Goal: Transaction & Acquisition: Purchase product/service

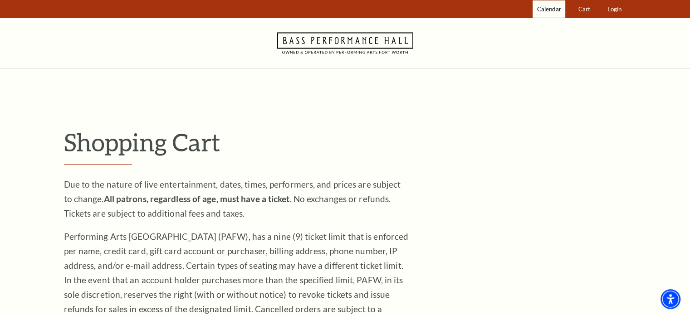
click at [543, 9] on span "Calendar" at bounding box center [549, 8] width 24 height 7
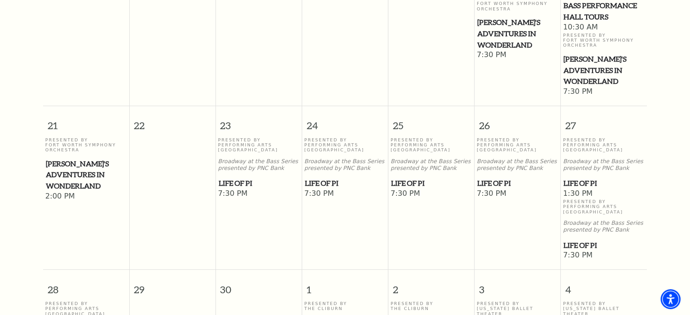
scroll to position [533, 0]
click at [70, 158] on span "[PERSON_NAME]'s Adventures in Wonderland" at bounding box center [86, 175] width 81 height 34
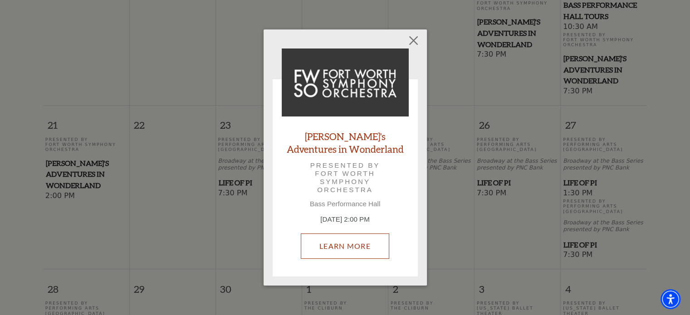
click at [346, 248] on link "Learn More" at bounding box center [345, 246] width 88 height 25
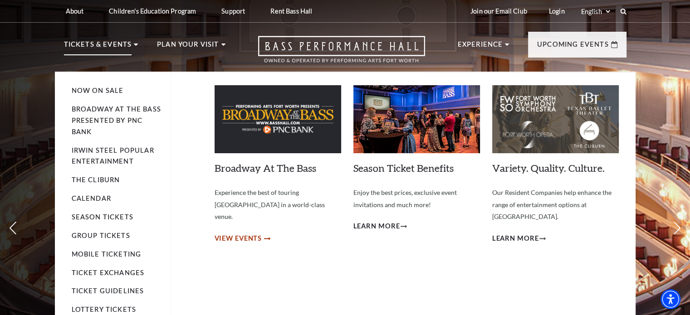
click at [238, 233] on span "View Events" at bounding box center [239, 238] width 48 height 11
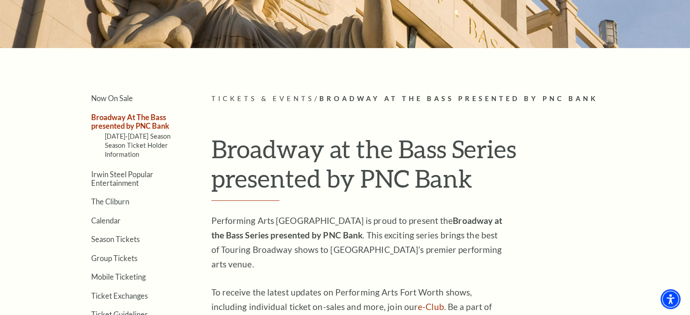
scroll to position [91, 0]
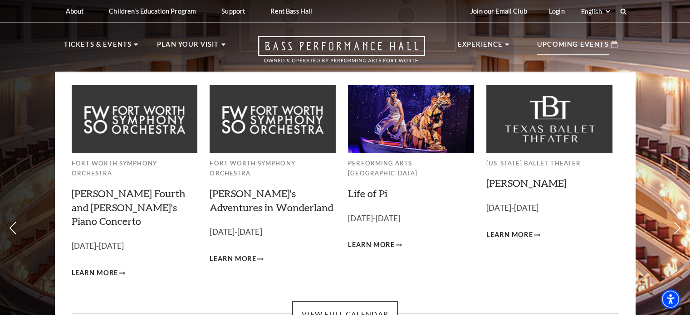
click at [562, 39] on p "Upcoming Events" at bounding box center [573, 47] width 72 height 16
click at [557, 50] on p "Upcoming Events" at bounding box center [573, 47] width 72 height 16
click at [382, 302] on link "View Full Calendar" at bounding box center [345, 314] width 106 height 25
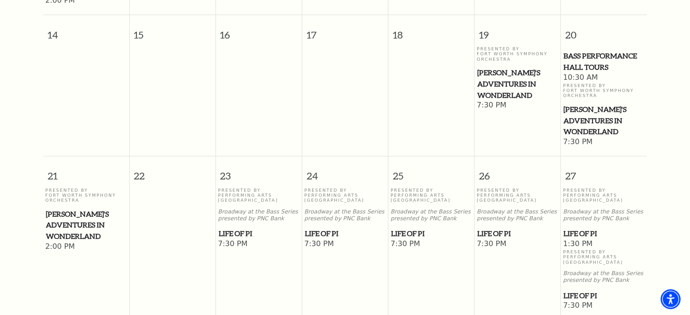
scroll to position [484, 0]
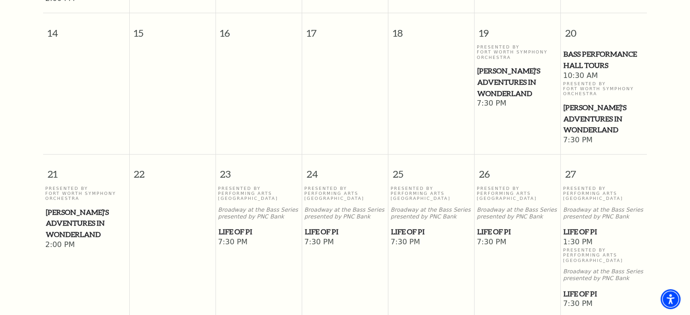
click at [73, 207] on span "[PERSON_NAME]'s Adventures in Wonderland" at bounding box center [86, 224] width 81 height 34
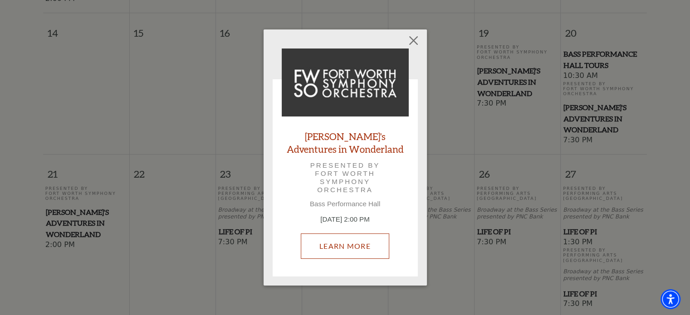
click at [356, 247] on link "Learn More" at bounding box center [345, 246] width 88 height 25
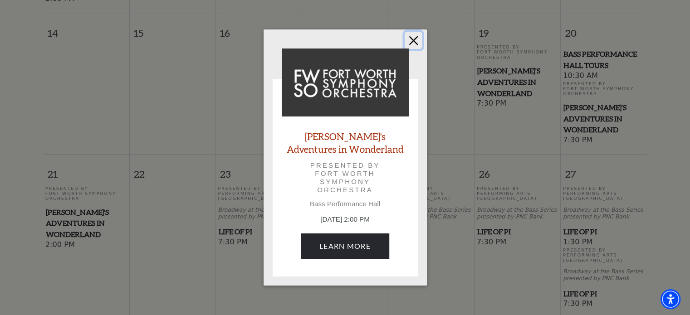
click at [414, 44] on button "Close" at bounding box center [413, 40] width 17 height 17
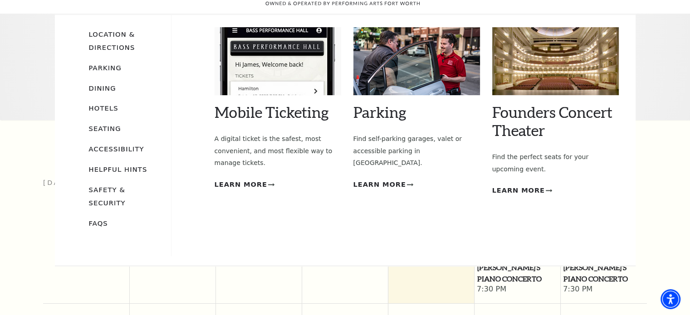
scroll to position [0, 0]
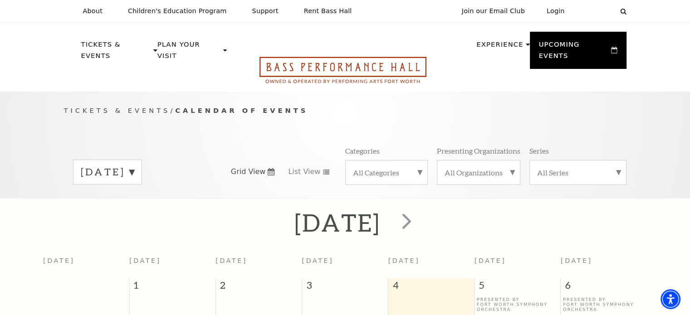
click at [281, 57] on icon "Open this option" at bounding box center [342, 70] width 167 height 27
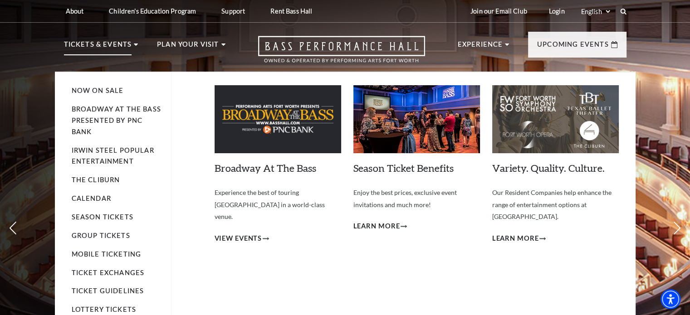
click at [88, 85] on li "Now On Sale" at bounding box center [117, 90] width 90 height 11
click at [94, 198] on link "Calendar" at bounding box center [91, 199] width 39 height 8
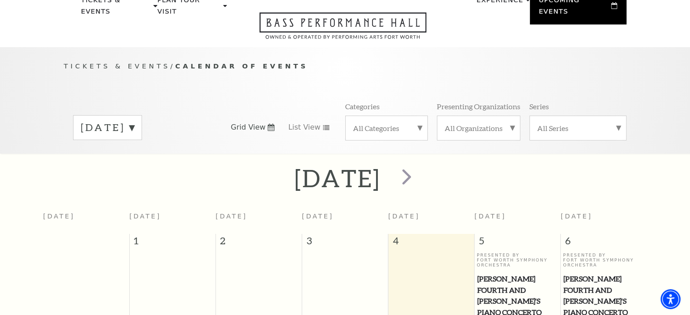
scroll to position [34, 0]
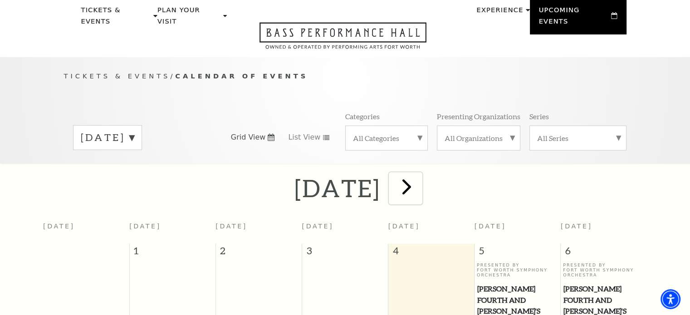
click at [422, 178] on button "next" at bounding box center [405, 188] width 33 height 32
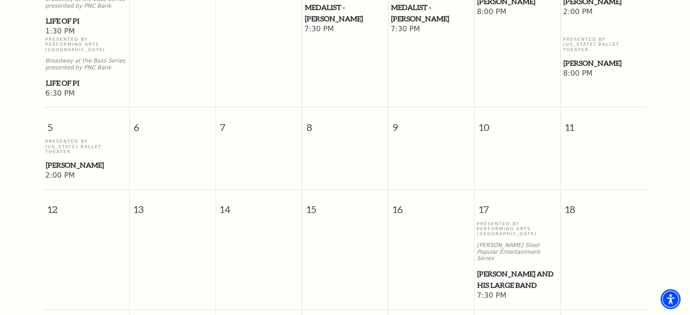
scroll to position [352, 0]
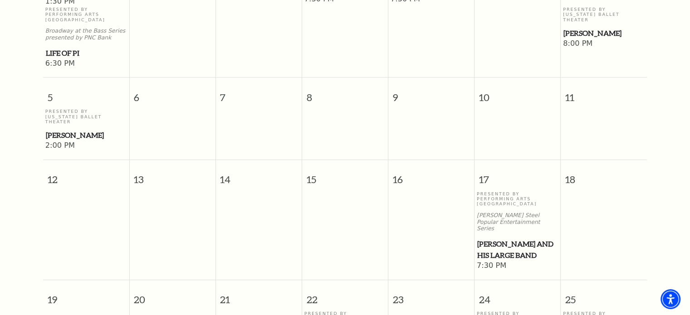
click at [498, 239] on span "Lyle Lovett and his Large Band" at bounding box center [517, 250] width 81 height 22
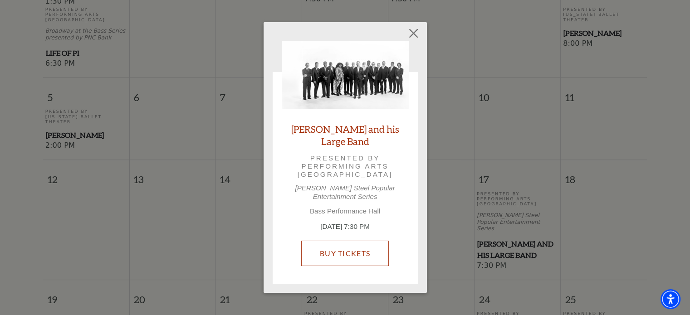
click at [340, 246] on link "Buy Tickets" at bounding box center [345, 253] width 88 height 25
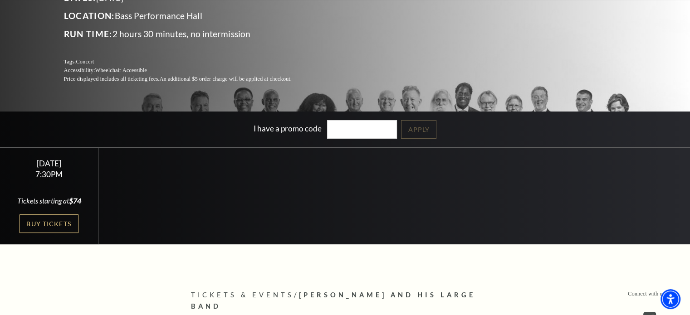
scroll to position [136, 0]
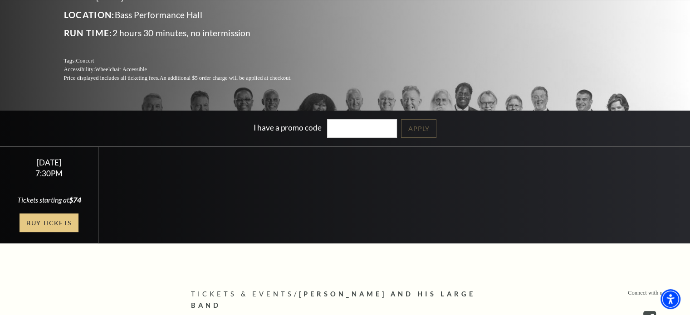
click at [32, 227] on link "Buy Tickets" at bounding box center [49, 223] width 59 height 19
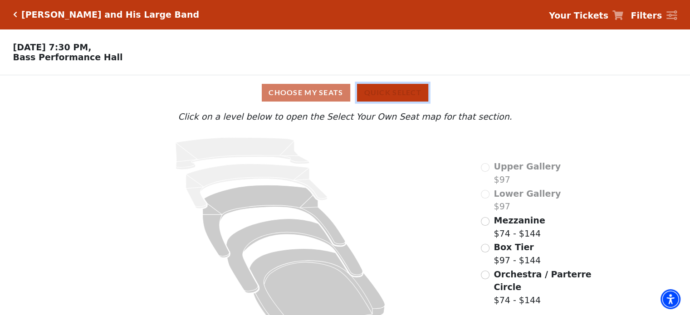
drag, startPoint x: 390, startPoint y: 94, endPoint x: 264, endPoint y: 84, distance: 126.0
click at [264, 84] on div "Choose My Seats Quick Select" at bounding box center [344, 92] width 517 height 35
click at [390, 90] on button "Quick Select" at bounding box center [392, 93] width 71 height 18
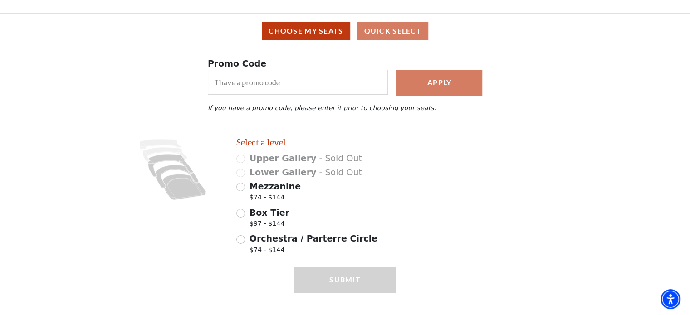
scroll to position [78, 0]
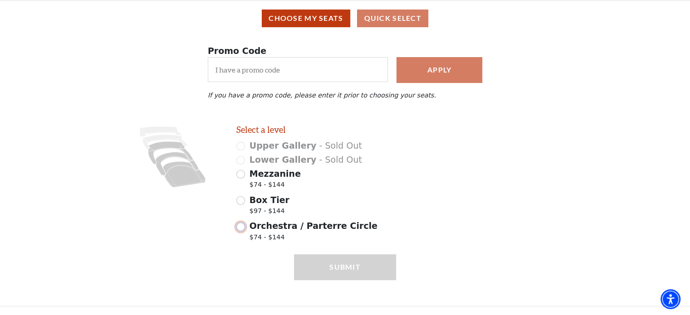
click at [244, 227] on input "Orchestra / Parterre Circle $74 - $144" at bounding box center [240, 227] width 9 height 9
radio input "true"
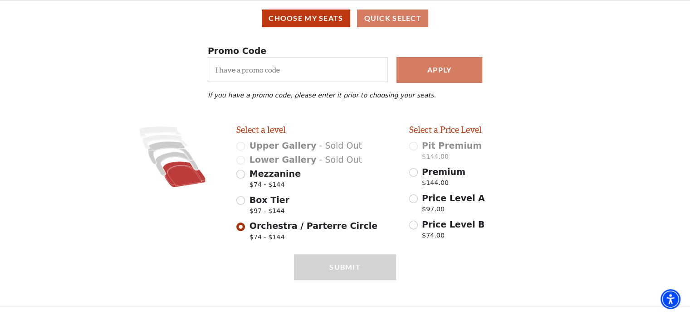
click at [205, 183] on icon "Images representing the levels that are in the facility" at bounding box center [173, 157] width 102 height 64
click at [302, 25] on button "Choose My Seats" at bounding box center [306, 19] width 88 height 18
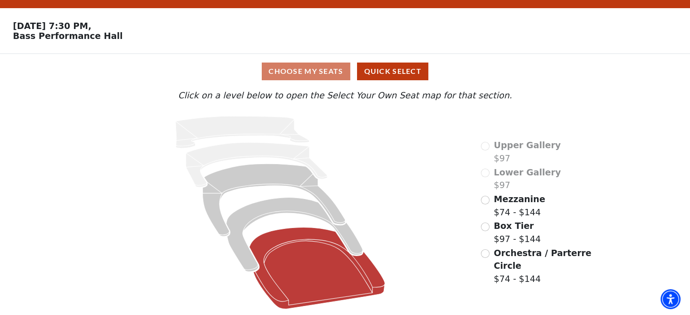
click at [305, 241] on icon at bounding box center [317, 269] width 136 height 82
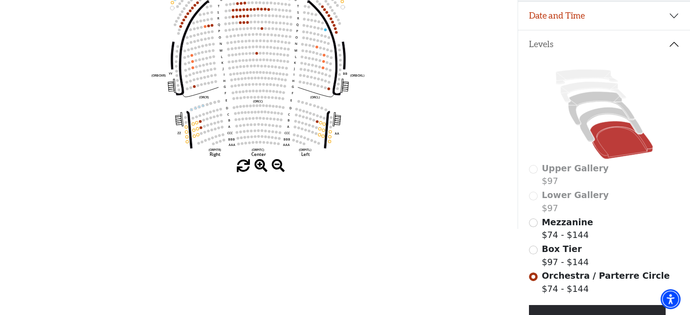
scroll to position [156, 0]
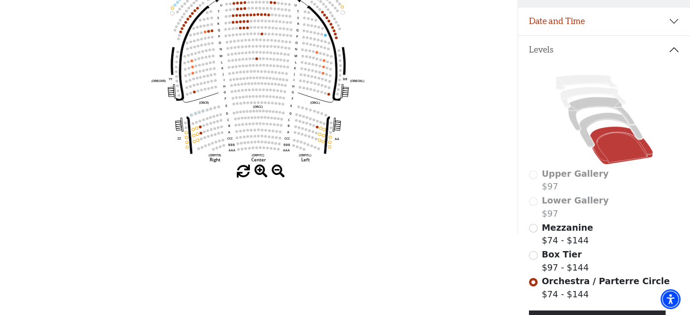
click at [241, 9] on icon "Left (ORPITL) Right (ORPITR) Center (ORPITC) ZZ AA YY BB ZA ZA (ORCL) (ORCR) (O…" at bounding box center [259, 59] width 466 height 211
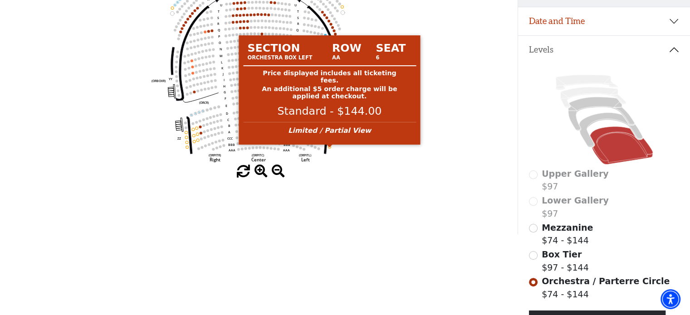
click at [328, 148] on circle at bounding box center [329, 147] width 3 height 3
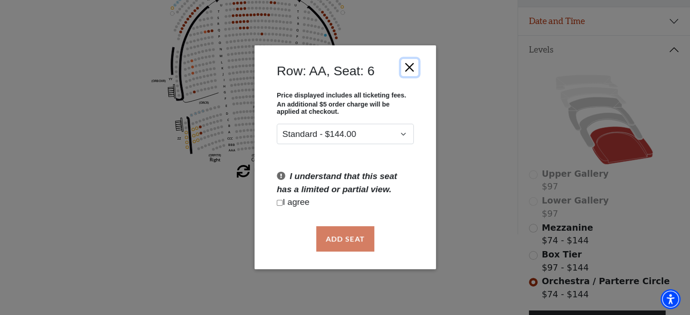
click at [408, 68] on button "Close" at bounding box center [408, 67] width 17 height 17
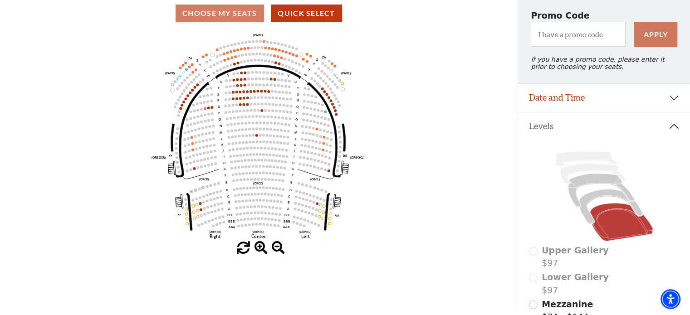
scroll to position [65, 0]
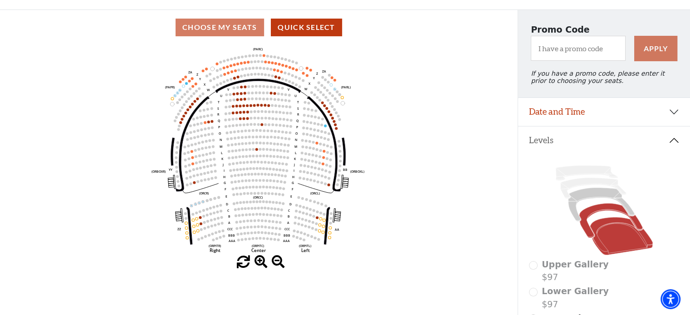
click at [594, 212] on icon at bounding box center [610, 221] width 63 height 34
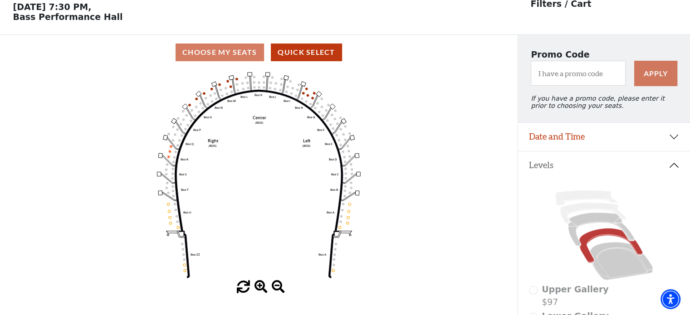
scroll to position [42, 0]
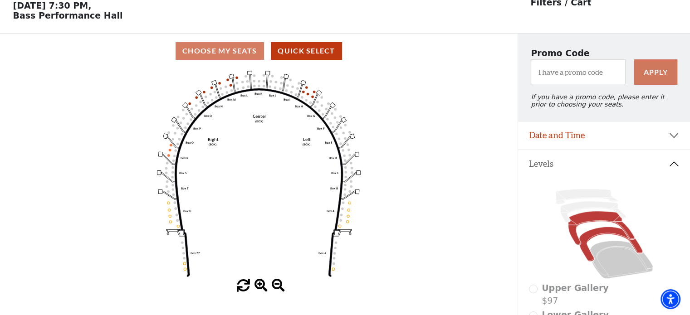
click at [584, 224] on icon at bounding box center [601, 228] width 66 height 34
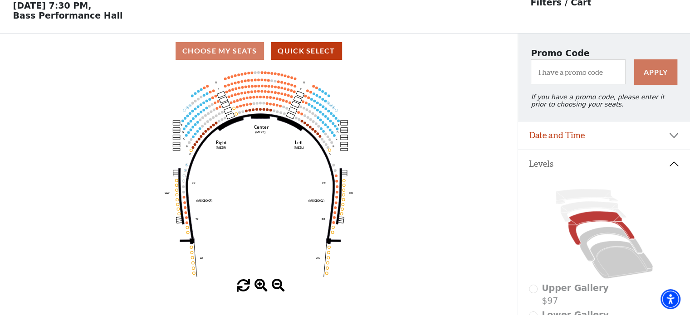
click at [261, 283] on span at bounding box center [260, 285] width 13 height 13
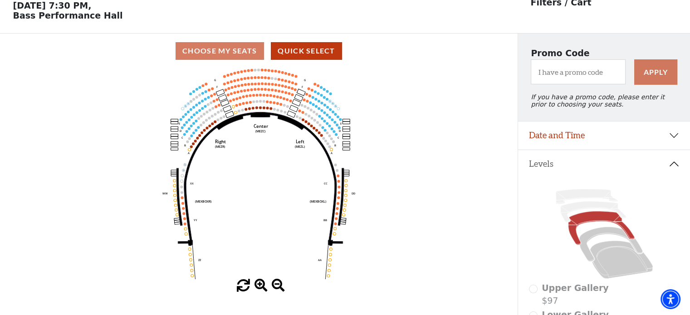
click at [261, 283] on span at bounding box center [260, 285] width 13 height 13
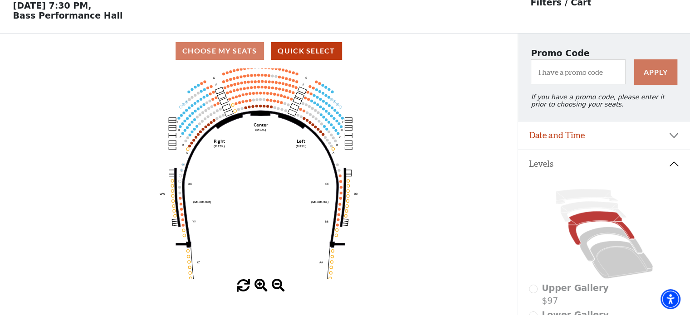
click at [261, 283] on span at bounding box center [260, 285] width 13 height 13
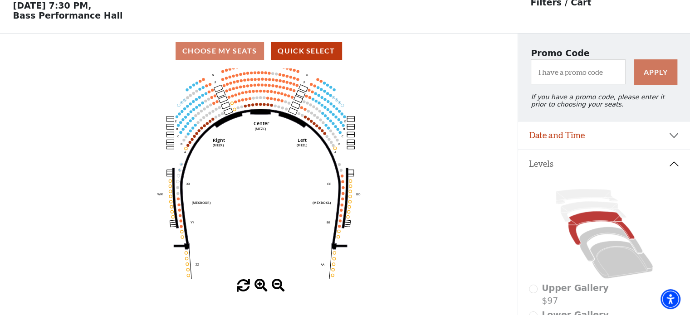
click at [261, 283] on span at bounding box center [260, 285] width 13 height 13
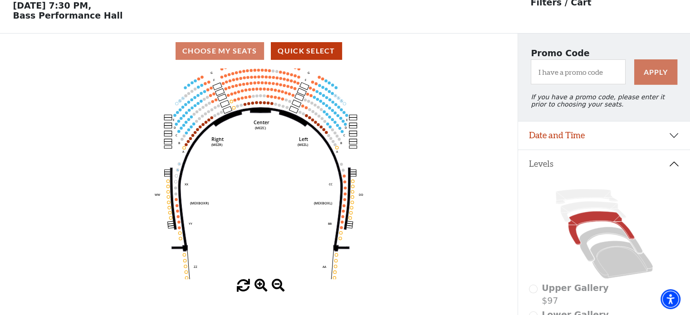
click at [262, 284] on span at bounding box center [260, 285] width 13 height 13
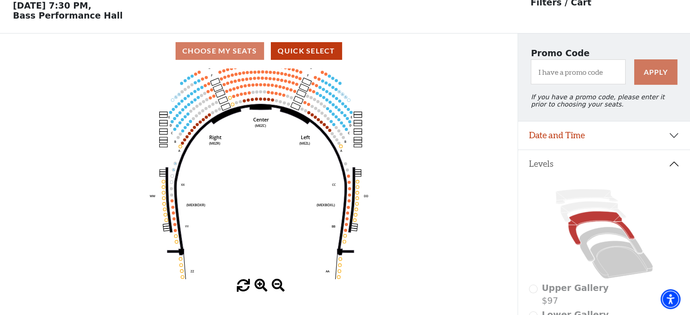
click at [262, 284] on span at bounding box center [260, 285] width 13 height 13
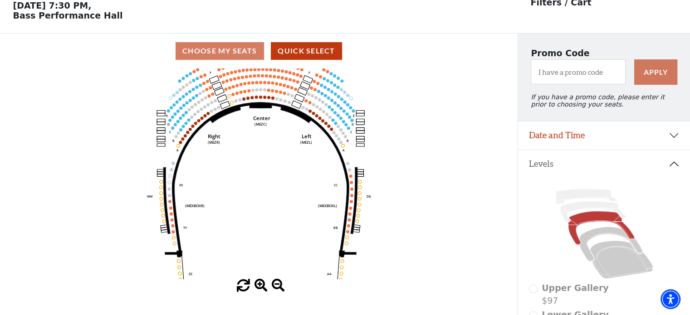
click at [262, 284] on span at bounding box center [260, 285] width 13 height 13
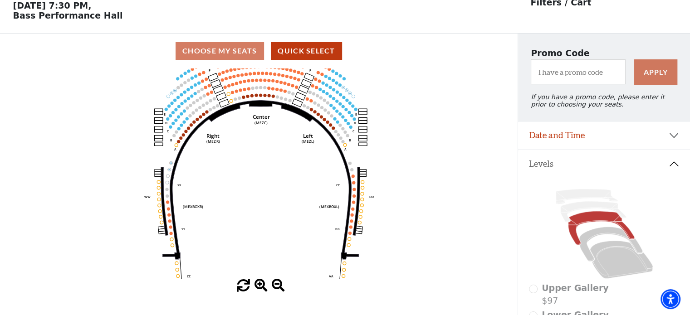
click at [262, 284] on span at bounding box center [260, 285] width 13 height 13
click at [262, 285] on span at bounding box center [260, 285] width 13 height 13
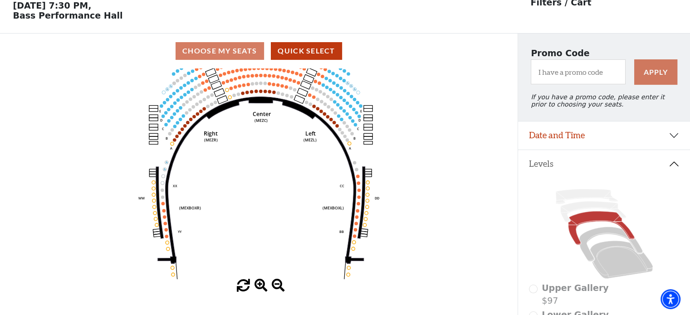
click at [262, 285] on span at bounding box center [260, 285] width 13 height 13
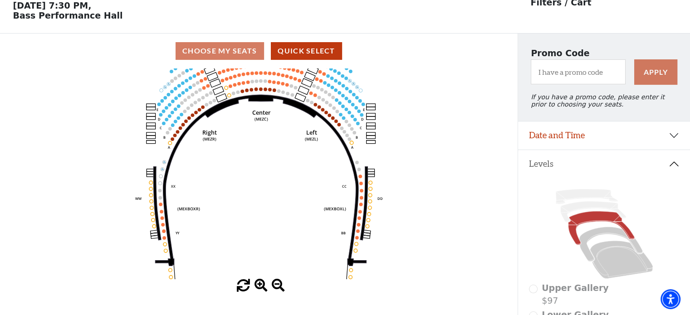
click at [262, 285] on span at bounding box center [260, 285] width 13 height 13
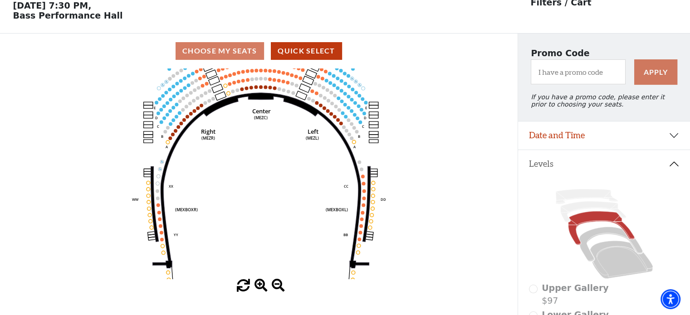
click at [262, 286] on span at bounding box center [260, 285] width 13 height 13
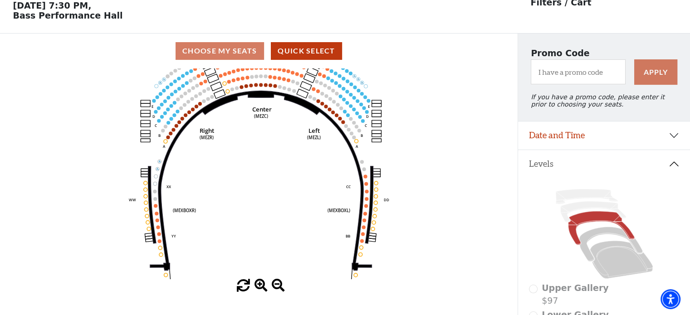
click at [262, 286] on span at bounding box center [260, 285] width 13 height 13
click at [264, 287] on span at bounding box center [260, 285] width 13 height 13
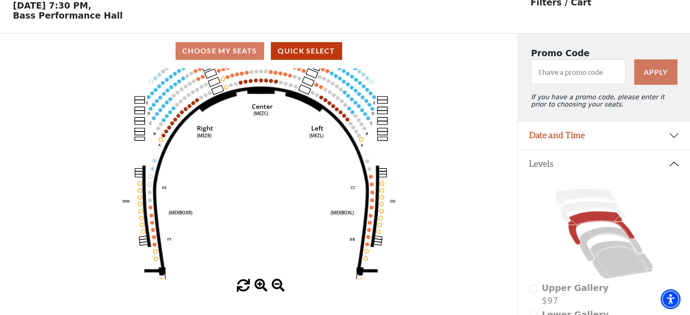
click at [264, 285] on span at bounding box center [260, 285] width 13 height 13
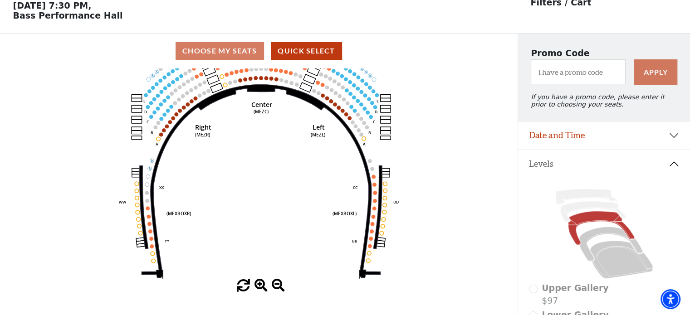
drag, startPoint x: 264, startPoint y: 285, endPoint x: 249, endPoint y: 284, distance: 15.4
click at [265, 285] on span at bounding box center [260, 285] width 13 height 13
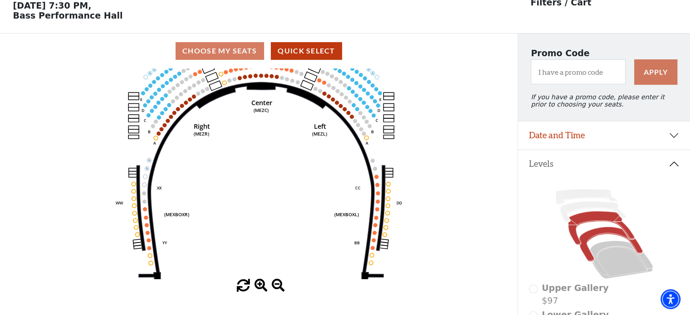
click at [583, 239] on icon at bounding box center [610, 244] width 63 height 34
